Goal: Task Accomplishment & Management: Complete application form

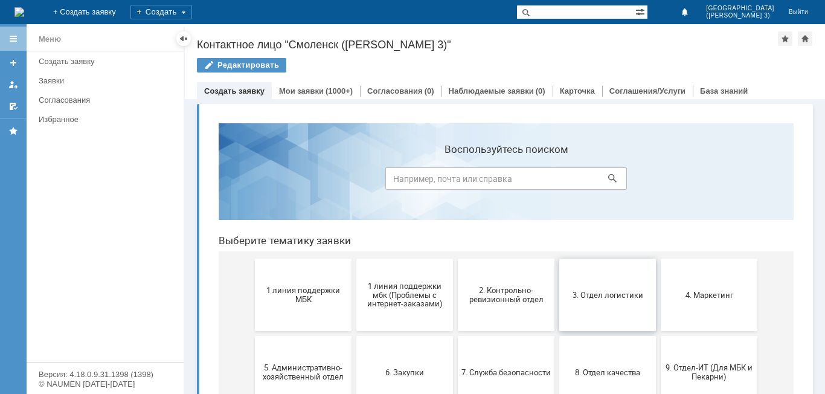
click at [613, 290] on span "3. Отдел логистики" at bounding box center [607, 294] width 89 height 9
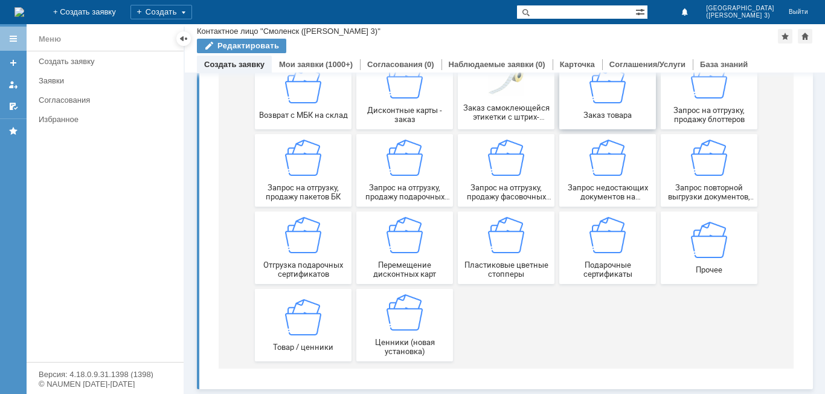
scroll to position [177, 0]
click at [683, 251] on div "Прочее" at bounding box center [708, 247] width 89 height 53
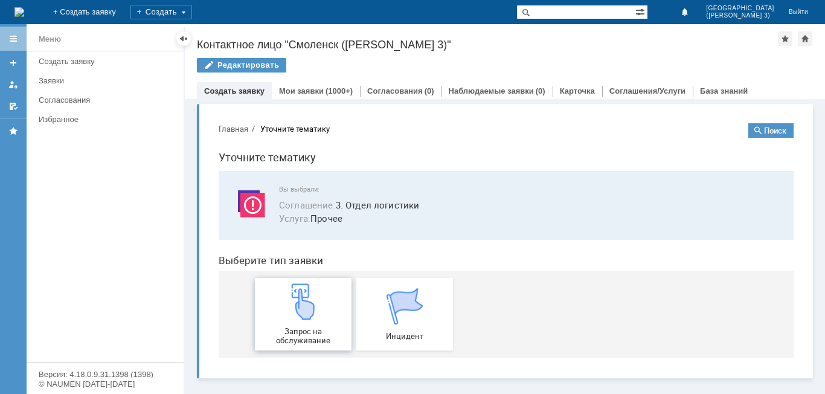
click at [293, 310] on img at bounding box center [303, 301] width 36 height 36
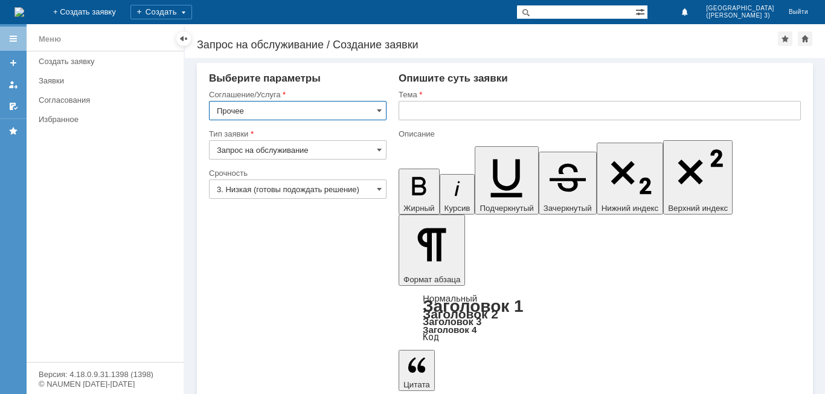
click at [467, 115] on input "text" at bounding box center [599, 110] width 402 height 19
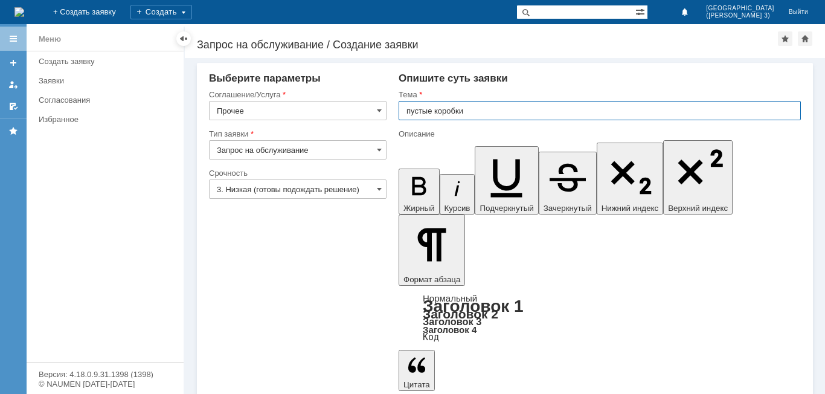
type input "пустые коробки"
drag, startPoint x: 597, startPoint y: 2960, endPoint x: 645, endPoint y: 2964, distance: 47.8
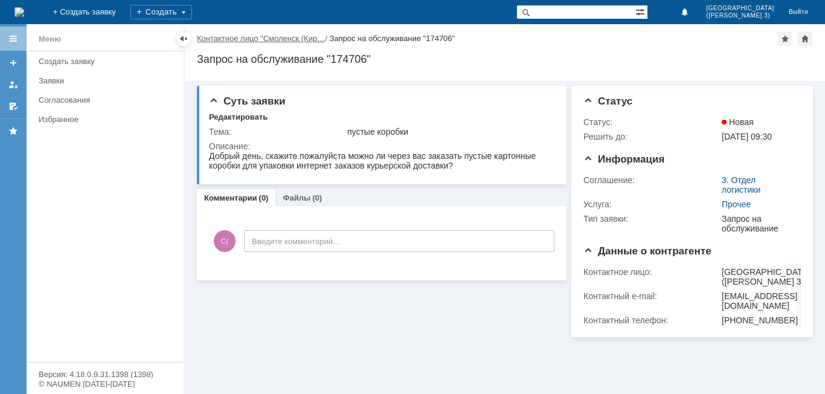
click at [218, 39] on link "Контактное лицо "Смоленск (Кир…" at bounding box center [261, 38] width 128 height 9
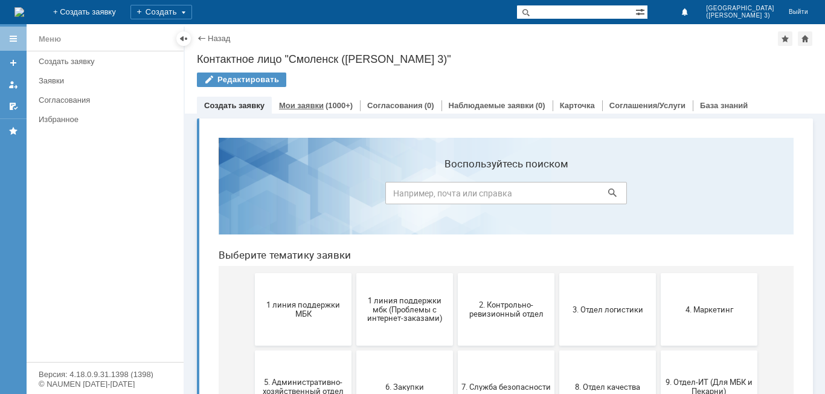
click at [289, 106] on link "Мои заявки" at bounding box center [301, 105] width 45 height 9
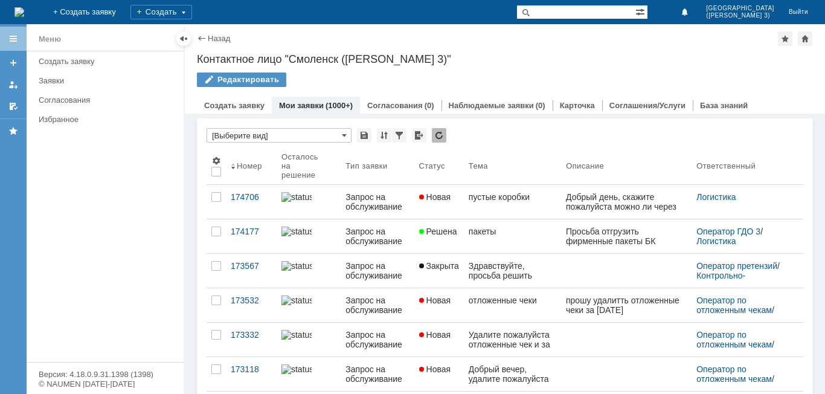
click at [197, 39] on div "Назад | Контактное лицо "Смоленск ([PERSON_NAME] 3)" Контактное лицо "Смоленск …" at bounding box center [505, 68] width 640 height 89
click at [531, 16] on span at bounding box center [523, 12] width 14 height 14
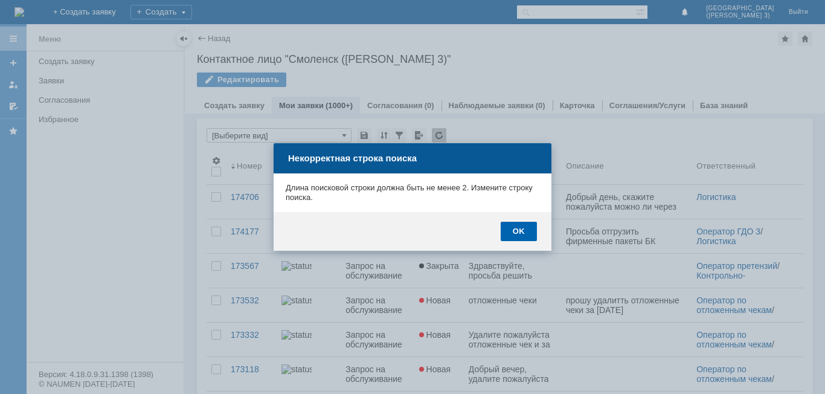
click at [520, 230] on div "OK" at bounding box center [518, 231] width 36 height 19
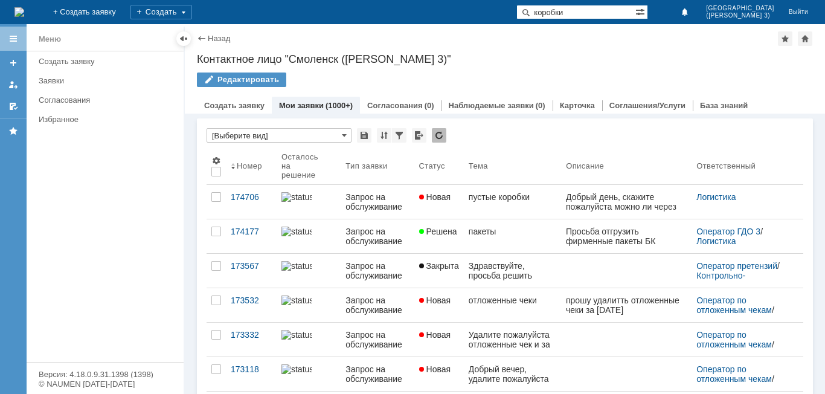
type input "коробки"
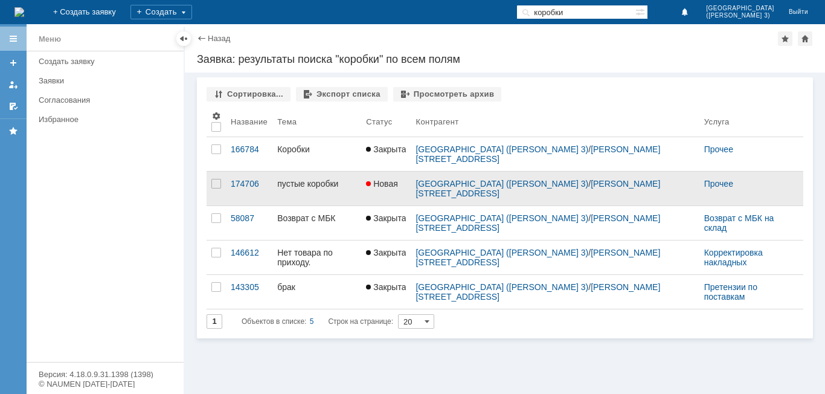
click at [356, 179] on div "пустые коробки" at bounding box center [316, 184] width 79 height 10
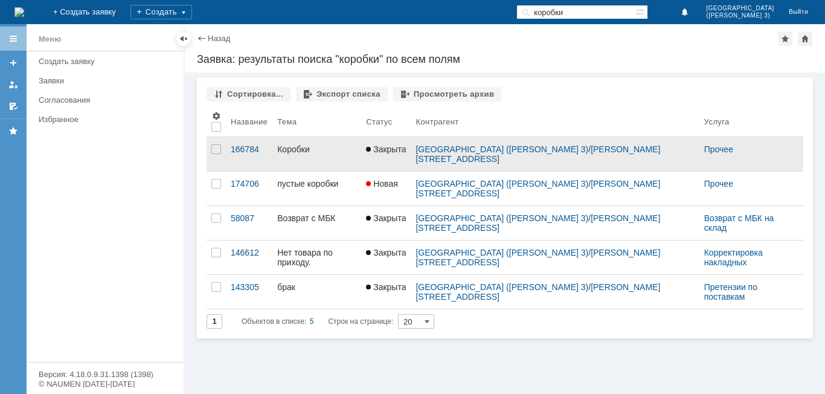
click at [361, 158] on link "Коробки" at bounding box center [316, 154] width 89 height 34
click at [339, 146] on div "Коробки" at bounding box center [316, 149] width 79 height 10
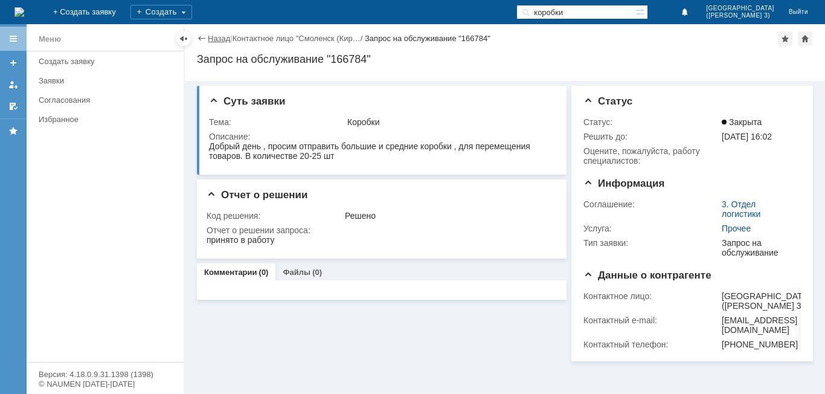
click at [220, 36] on link "Назад" at bounding box center [219, 38] width 22 height 9
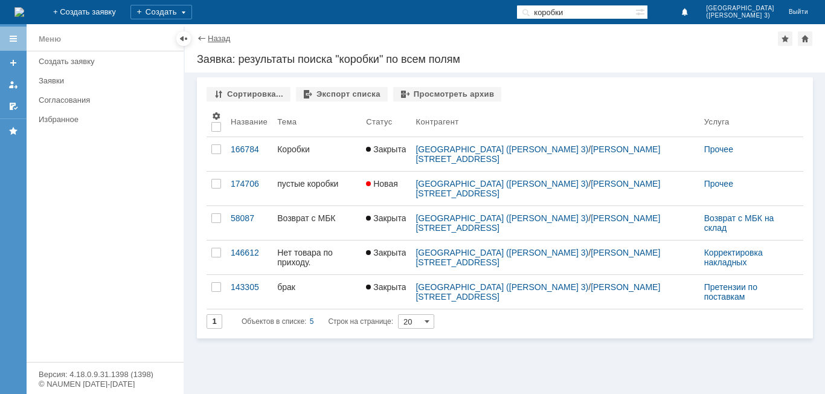
click at [219, 37] on link "Назад" at bounding box center [219, 38] width 22 height 9
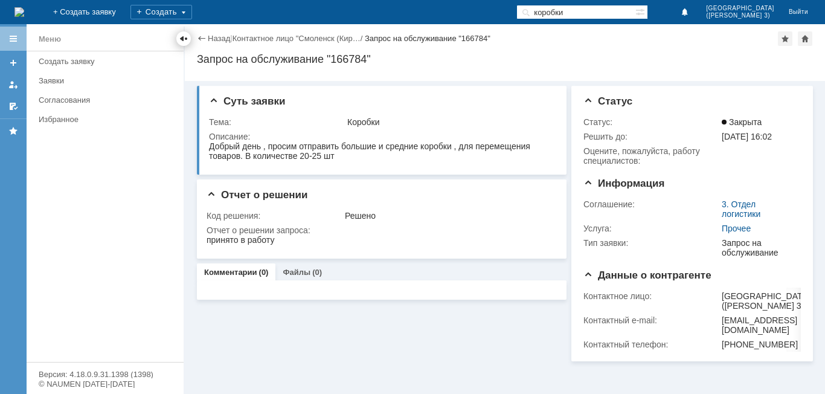
click at [183, 37] on div at bounding box center [184, 39] width 10 height 10
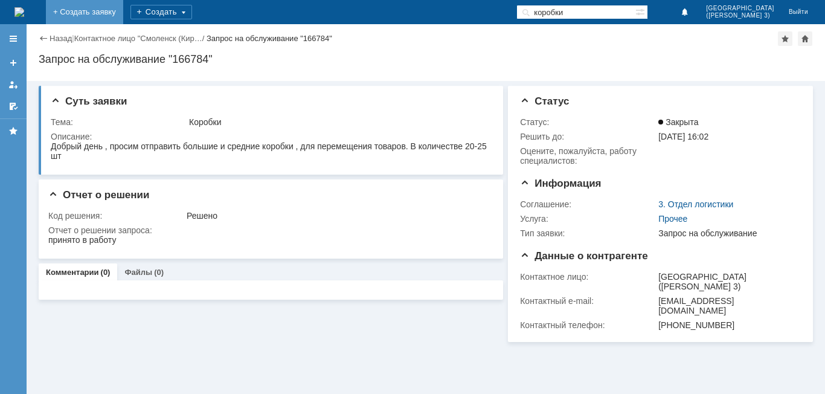
click at [123, 13] on link "+ Создать заявку" at bounding box center [84, 12] width 77 height 24
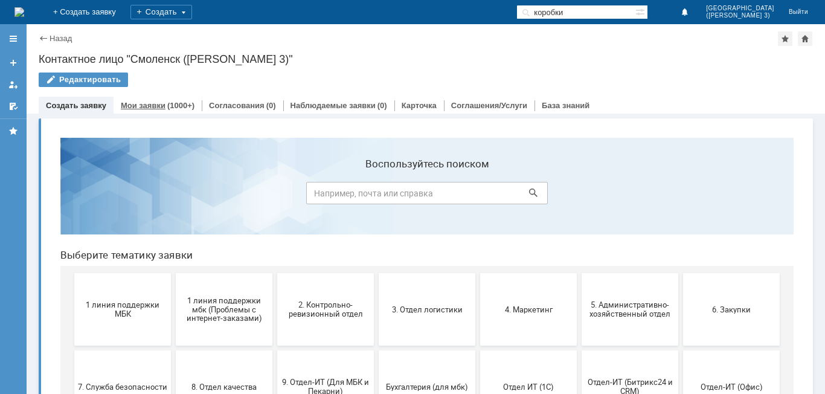
click at [146, 110] on div "Мои заявки (1000+)" at bounding box center [157, 106] width 88 height 18
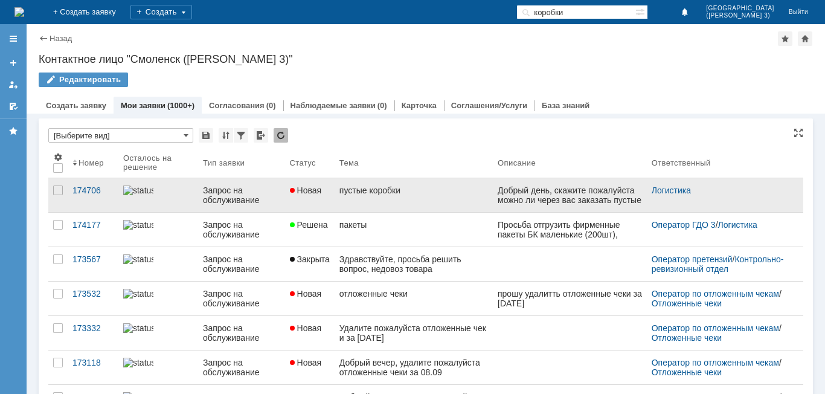
click at [398, 199] on link "пустые коробки" at bounding box center [413, 195] width 158 height 34
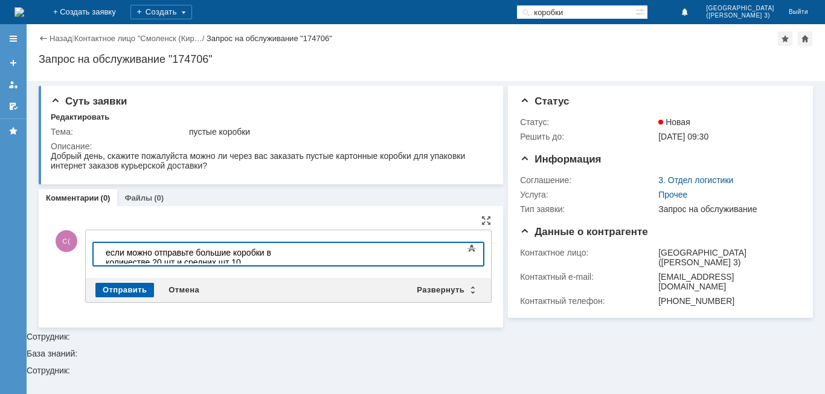
click at [135, 285] on div "Отправить" at bounding box center [124, 289] width 59 height 14
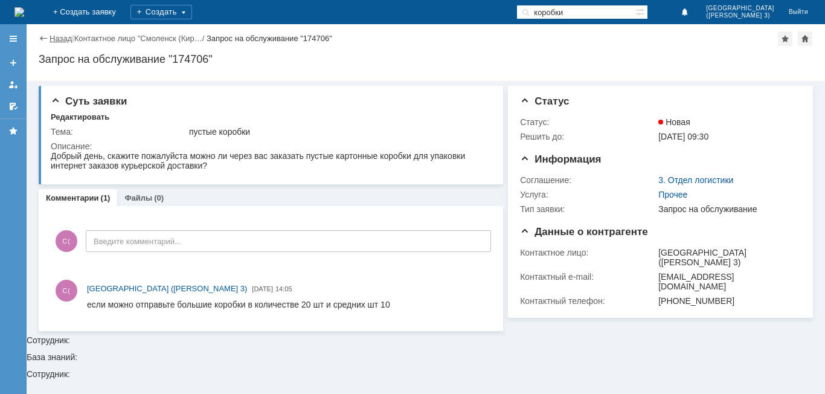
click at [52, 37] on link "Назад" at bounding box center [60, 38] width 22 height 9
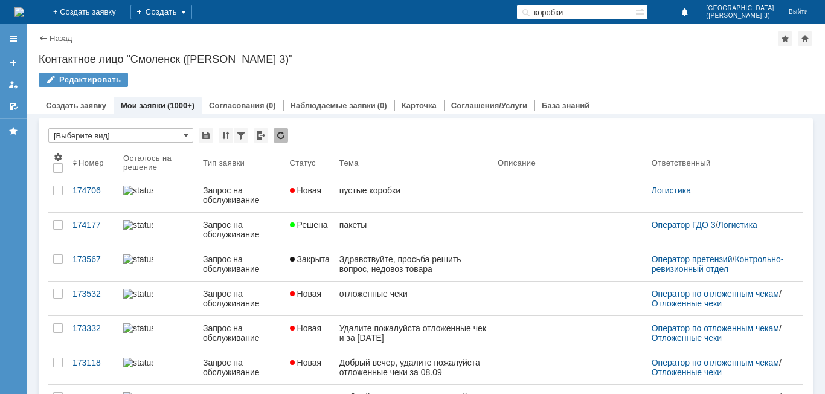
click at [232, 103] on link "Согласования" at bounding box center [237, 105] width 56 height 9
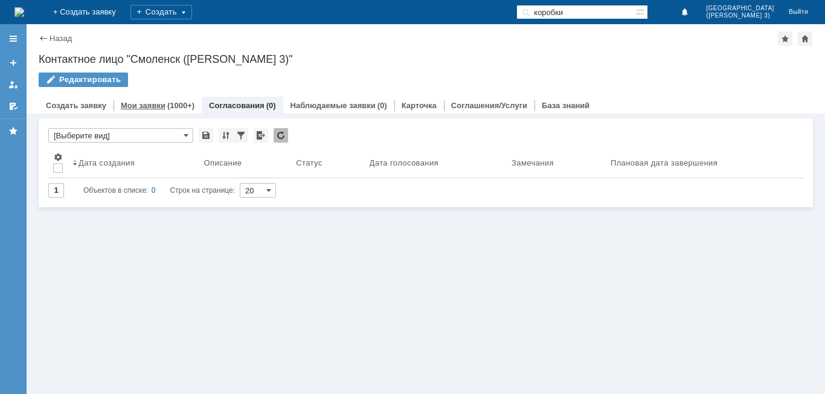
click at [168, 101] on div "(1000+)" at bounding box center [180, 105] width 27 height 9
